Goal: Task Accomplishment & Management: Use online tool/utility

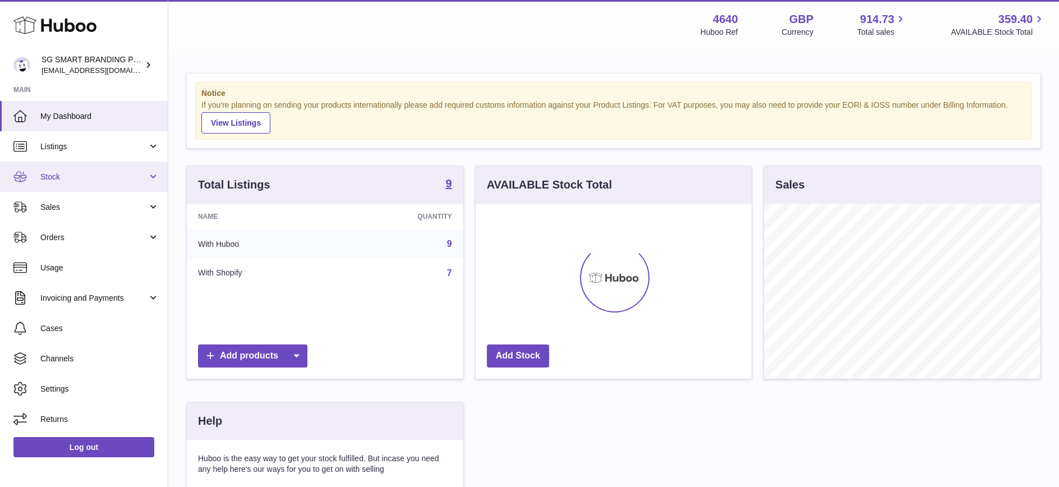
scroll to position [175, 276]
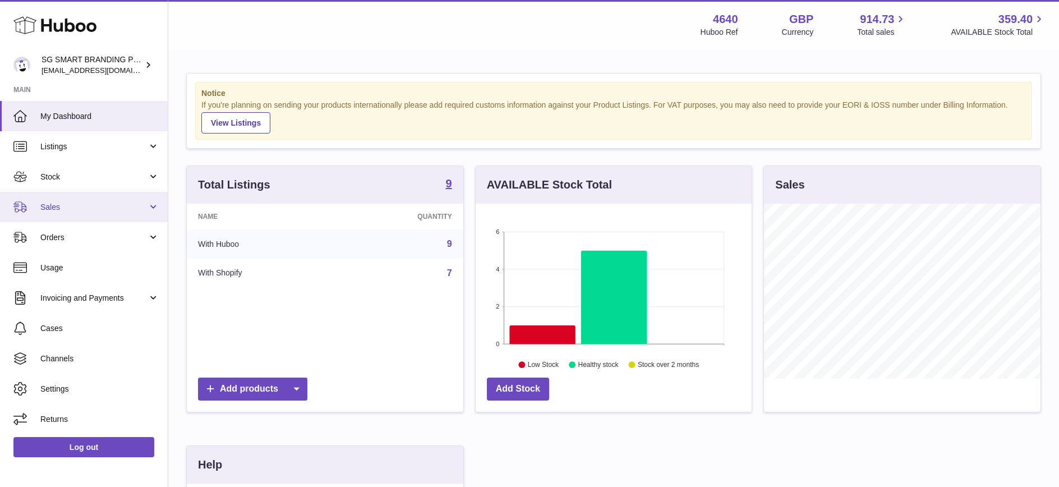
click at [92, 207] on span "Sales" at bounding box center [93, 207] width 107 height 11
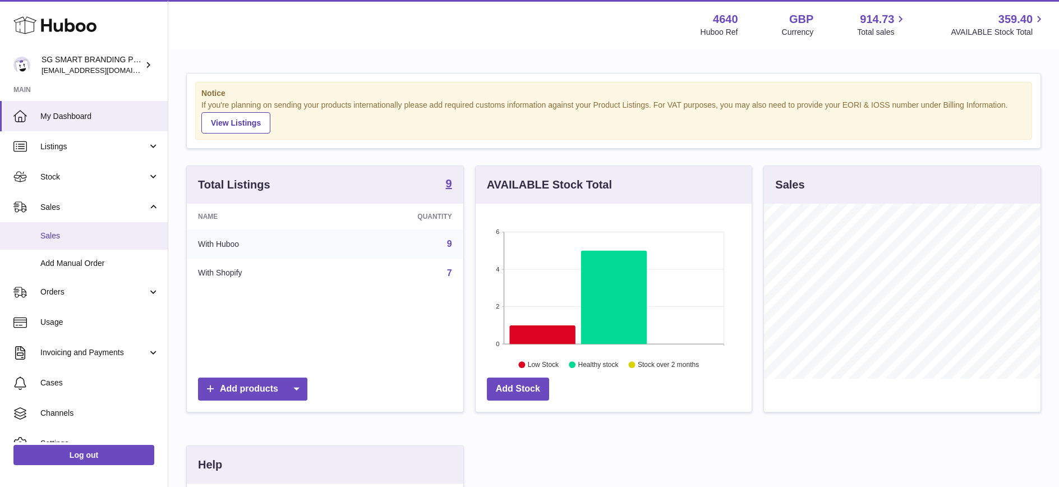
click at [76, 235] on span "Sales" at bounding box center [99, 236] width 119 height 11
